Goal: Information Seeking & Learning: Find specific fact

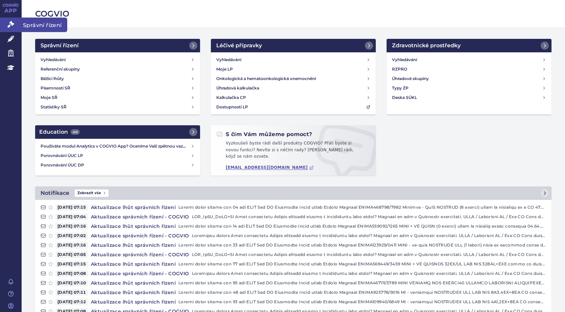
click at [12, 22] on icon at bounding box center [10, 24] width 7 height 7
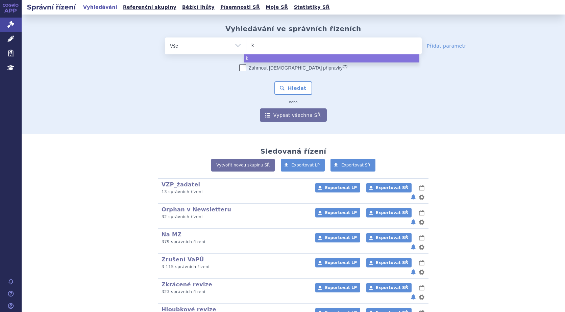
type input "ka"
type input "kaf"
type input "kaftr"
type input "kaftri"
type input "kaftrio"
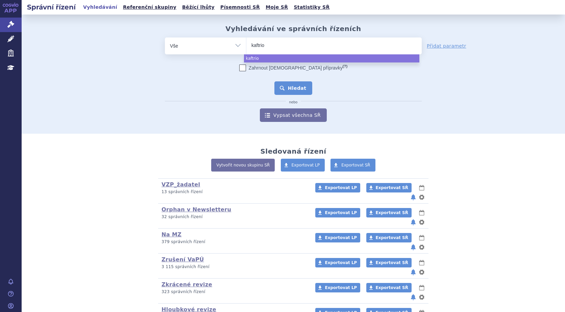
select select "kaftrio"
click at [287, 87] on button "Hledat" at bounding box center [293, 88] width 38 height 14
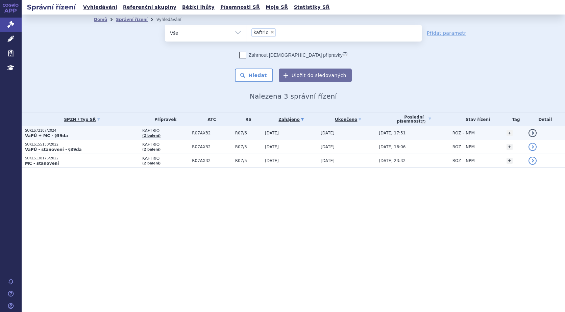
click at [33, 130] on p "SUKLS72107/2024" at bounding box center [82, 130] width 114 height 5
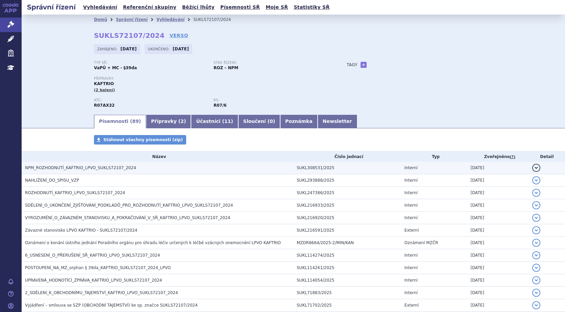
click at [77, 168] on span "NPM_ROZHODNUTÍ_KAFTRIO_LPVO_SUKLS72107_2024" at bounding box center [80, 168] width 111 height 5
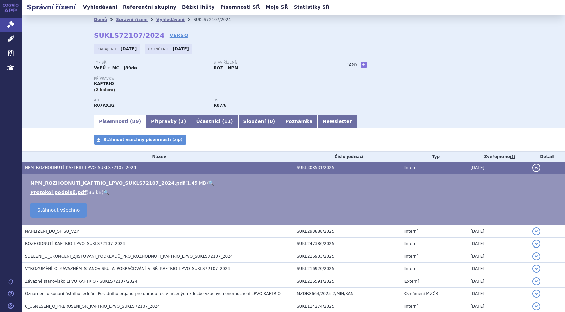
click at [208, 184] on link "🔍" at bounding box center [211, 183] width 6 height 5
click at [9, 26] on icon at bounding box center [10, 24] width 7 height 7
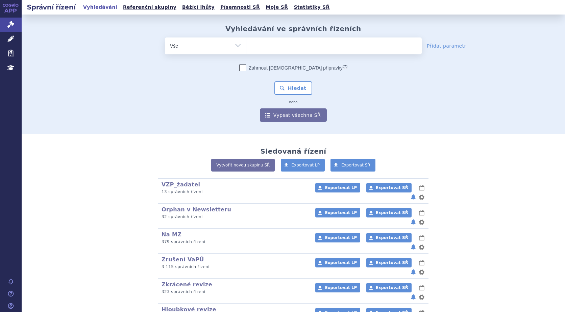
click at [255, 48] on ul at bounding box center [333, 45] width 175 height 14
click at [246, 48] on select at bounding box center [246, 45] width 0 height 17
type input "li"
type input "liv"
type input "livma"
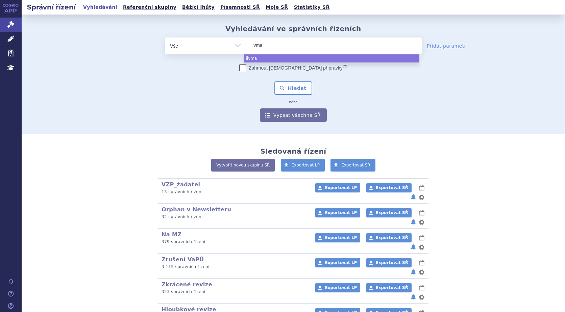
type input "livmar"
type input "livmarli"
select select "livmarli"
click at [296, 88] on button "Hledat" at bounding box center [293, 88] width 38 height 14
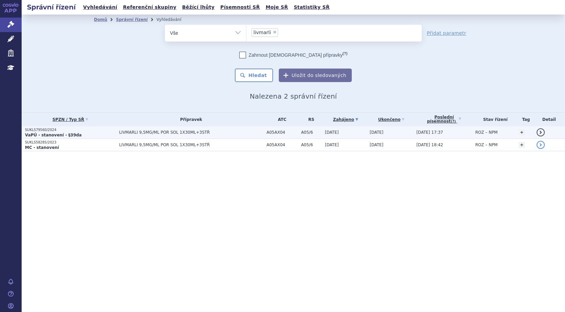
click at [39, 129] on p "SUKLS79560/2024" at bounding box center [70, 130] width 91 height 5
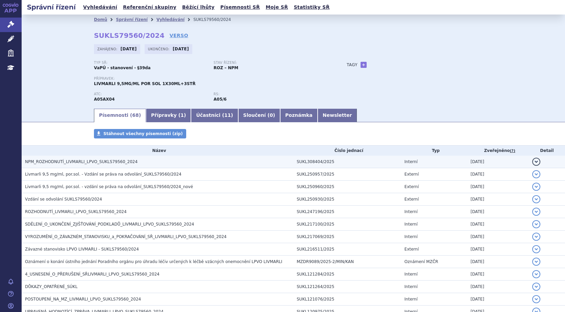
click at [95, 161] on span "NPM_ROZHODNUTÍ_LIVMARLI_LPVO_SUKLS79560_2024" at bounding box center [81, 162] width 113 height 5
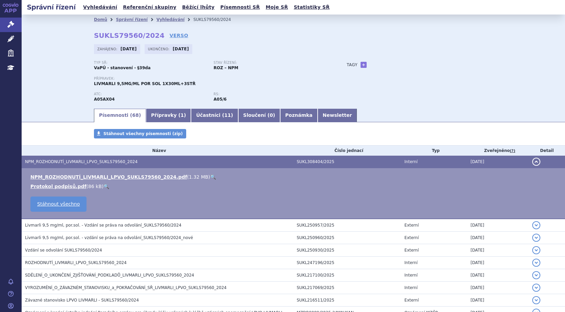
click at [210, 176] on link "🔍" at bounding box center [213, 176] width 6 height 5
click at [86, 9] on link "Vyhledávání" at bounding box center [100, 7] width 38 height 9
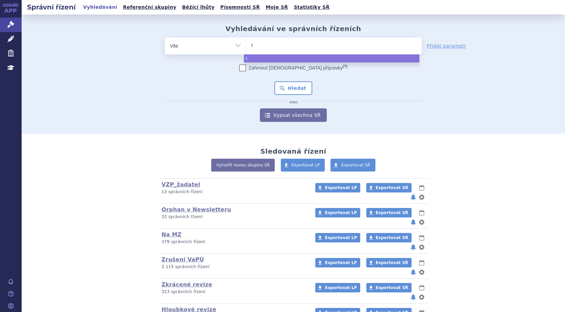
type input "ta"
type input "tag"
type input "tagr"
type input "tagri"
type input "tagriss"
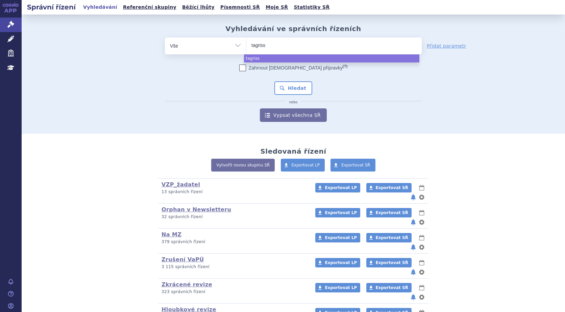
type input "[MEDICAL_DATA]"
select select "[MEDICAL_DATA]"
click at [296, 87] on button "Hledat" at bounding box center [293, 88] width 38 height 14
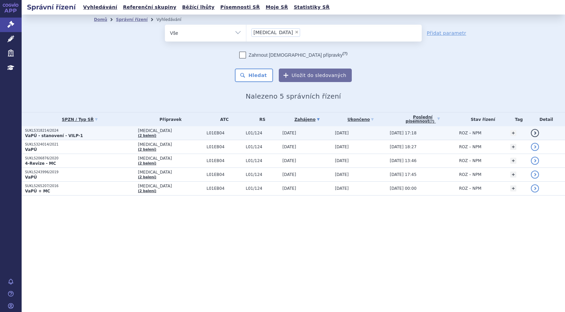
click at [40, 131] on p "SUKLS318214/2024" at bounding box center [80, 130] width 110 height 5
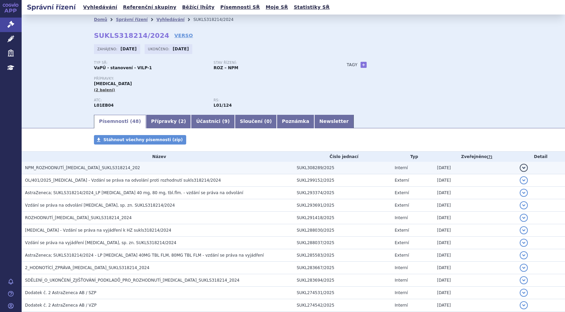
click at [49, 166] on span "NPM_ROZHODNUTÍ_[MEDICAL_DATA]_SUKLS318214_202" at bounding box center [82, 168] width 115 height 5
